Goal: Task Accomplishment & Management: Manage account settings

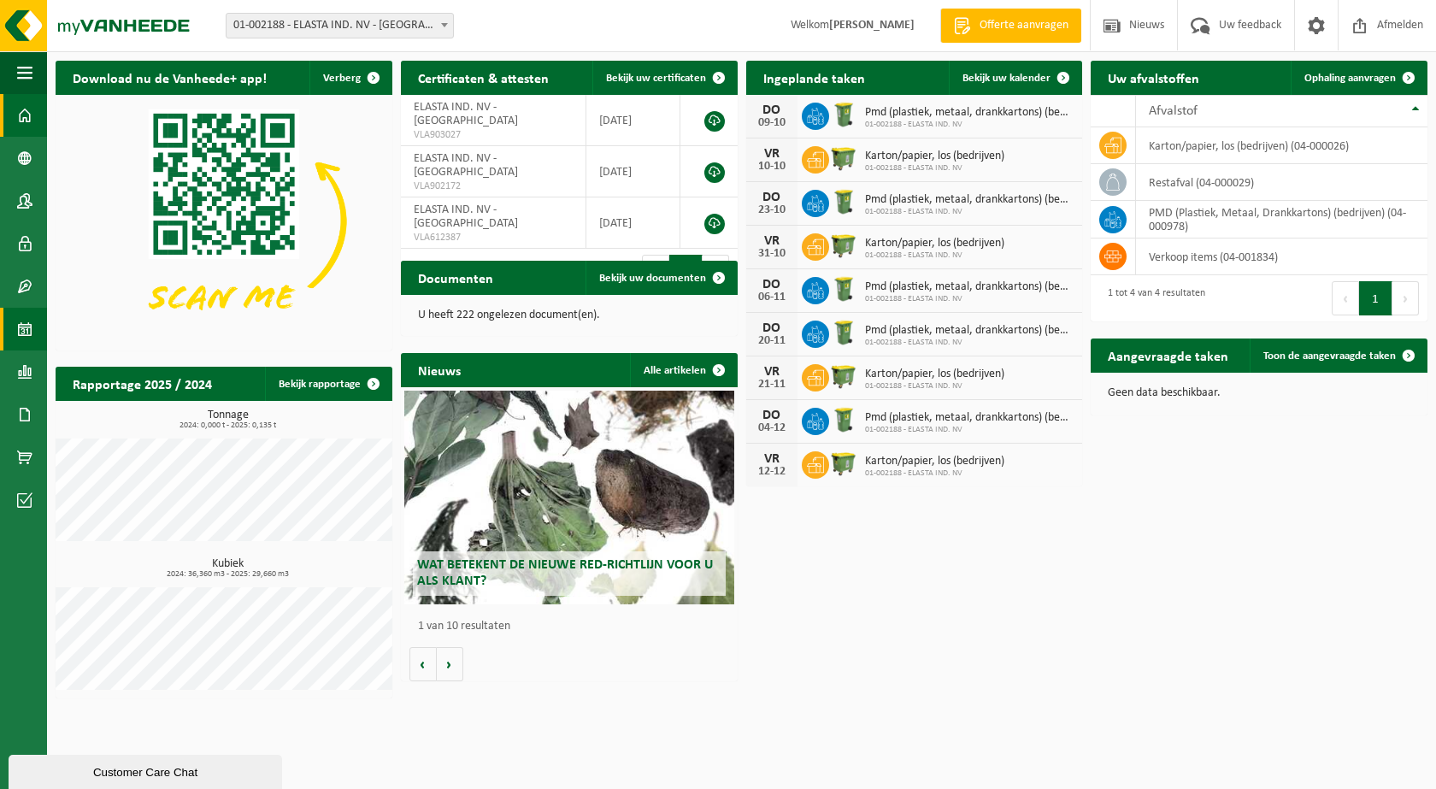
click at [32, 340] on span at bounding box center [24, 329] width 15 height 43
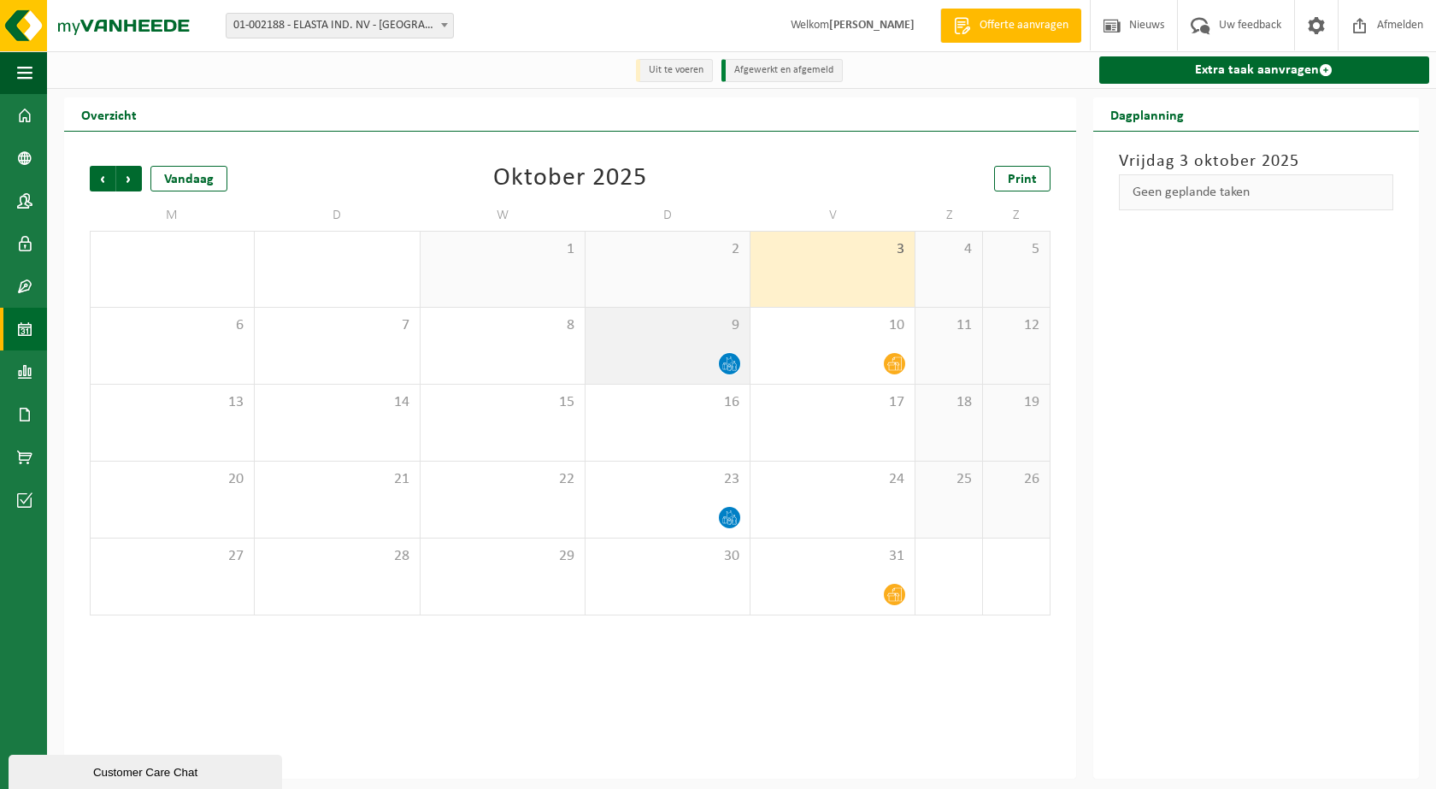
click at [680, 350] on div "9" at bounding box center [668, 346] width 164 height 76
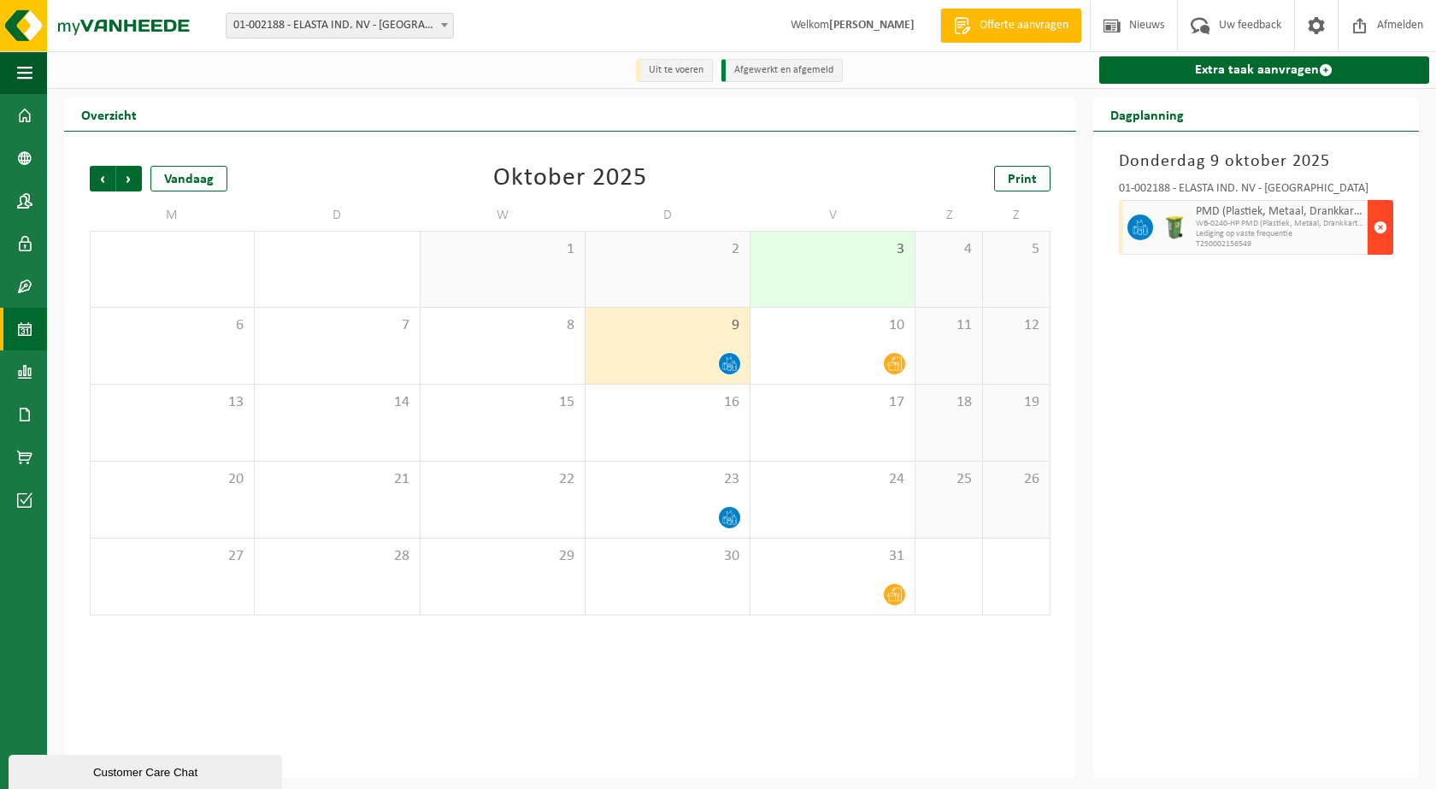
click at [1384, 227] on span "button" at bounding box center [1381, 227] width 14 height 34
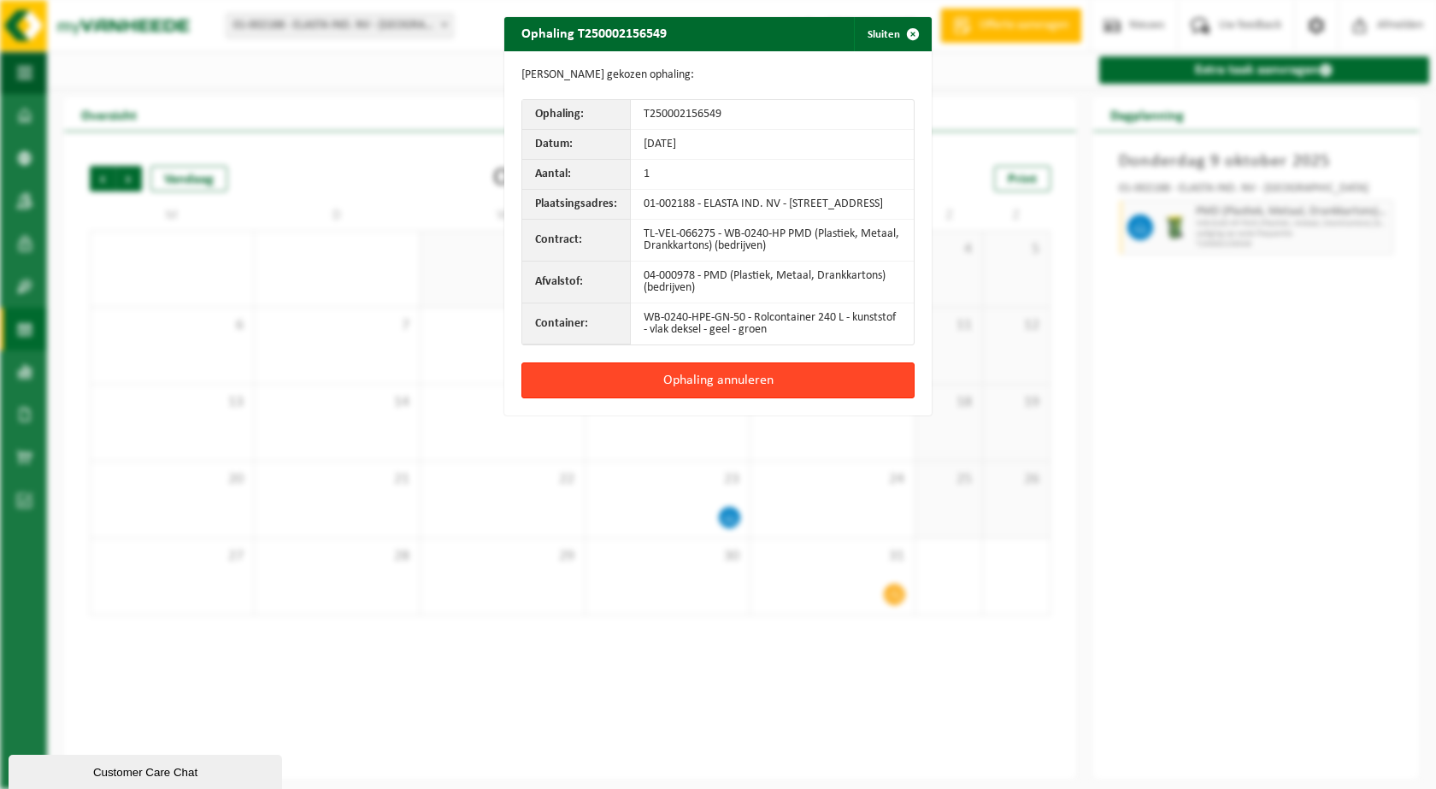
click at [718, 388] on button "Ophaling annuleren" at bounding box center [717, 380] width 393 height 36
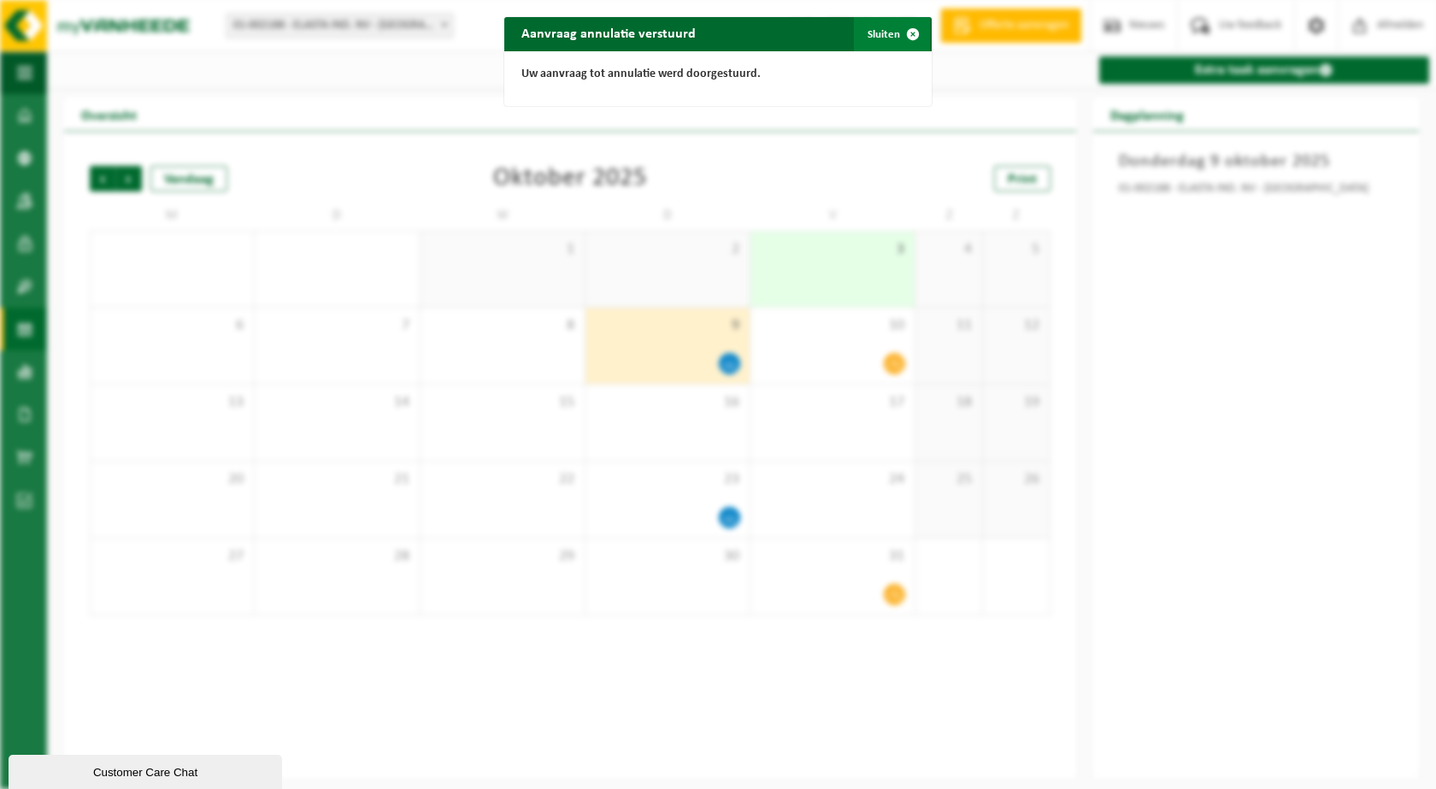
click at [900, 38] on span "button" at bounding box center [913, 34] width 34 height 34
